Goal: Transaction & Acquisition: Purchase product/service

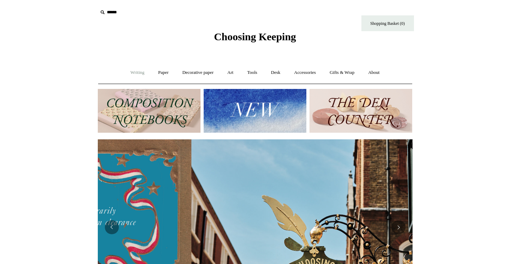
scroll to position [0, 315]
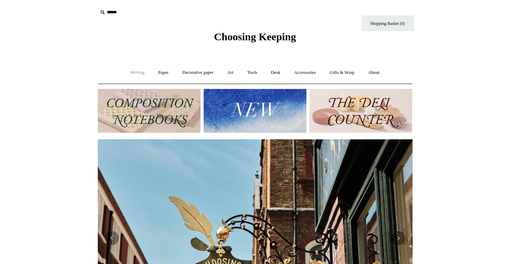
click at [135, 72] on link "Writing +" at bounding box center [137, 72] width 27 height 19
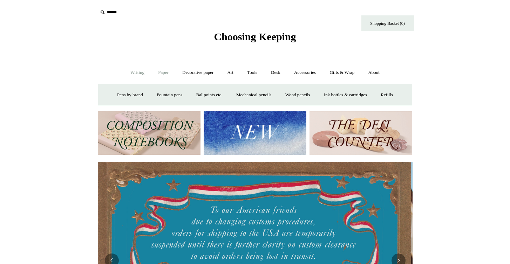
scroll to position [0, 0]
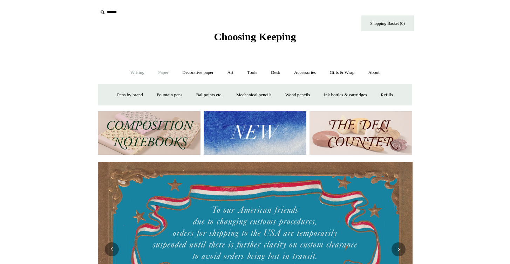
click at [162, 72] on link "Paper +" at bounding box center [163, 72] width 23 height 19
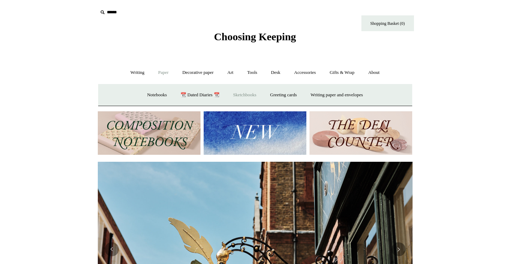
scroll to position [0, 315]
click at [327, 95] on link "Writing paper and envelopes +" at bounding box center [336, 95] width 65 height 19
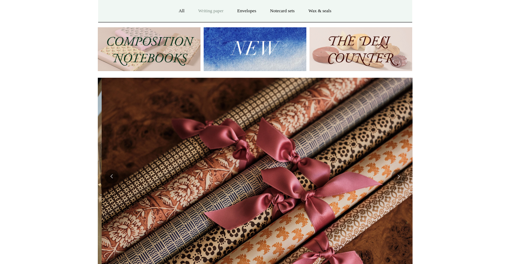
scroll to position [0, 630]
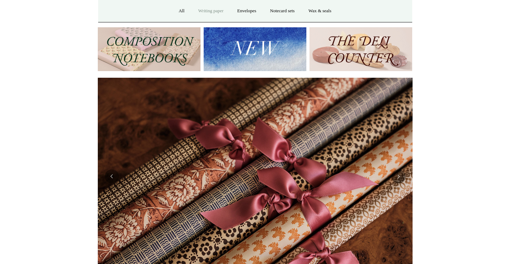
click at [213, 12] on link "Writing paper" at bounding box center [211, 11] width 38 height 19
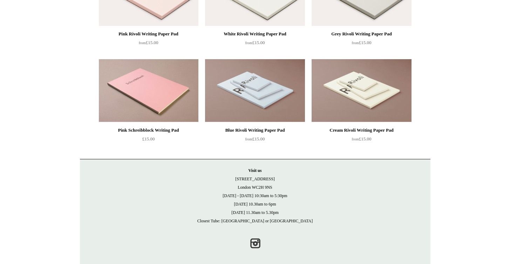
scroll to position [133, 0]
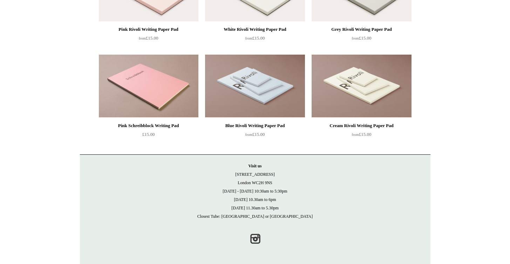
click at [264, 124] on div "Blue Rivoli Writing Paper Pad" at bounding box center [255, 126] width 96 height 8
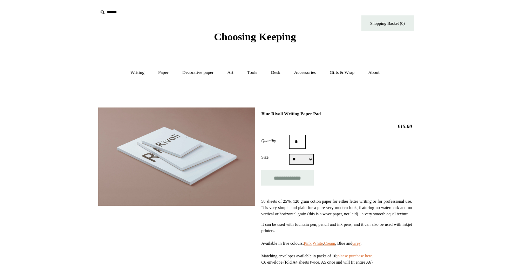
click at [310, 159] on select "** ** **" at bounding box center [301, 159] width 25 height 11
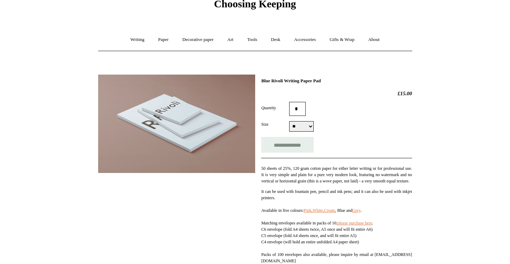
scroll to position [37, 0]
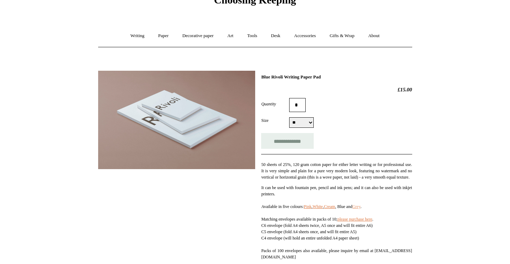
click at [360, 209] on link "Grey" at bounding box center [356, 206] width 8 height 5
